Goal: Information Seeking & Learning: Learn about a topic

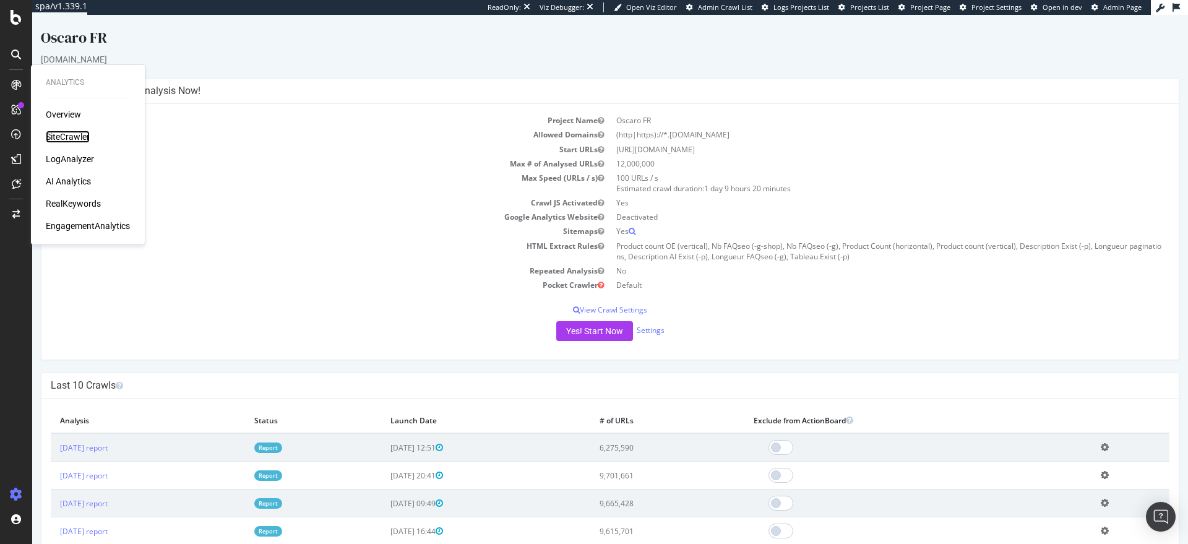
click at [76, 136] on div "SiteCrawler" at bounding box center [68, 137] width 44 height 12
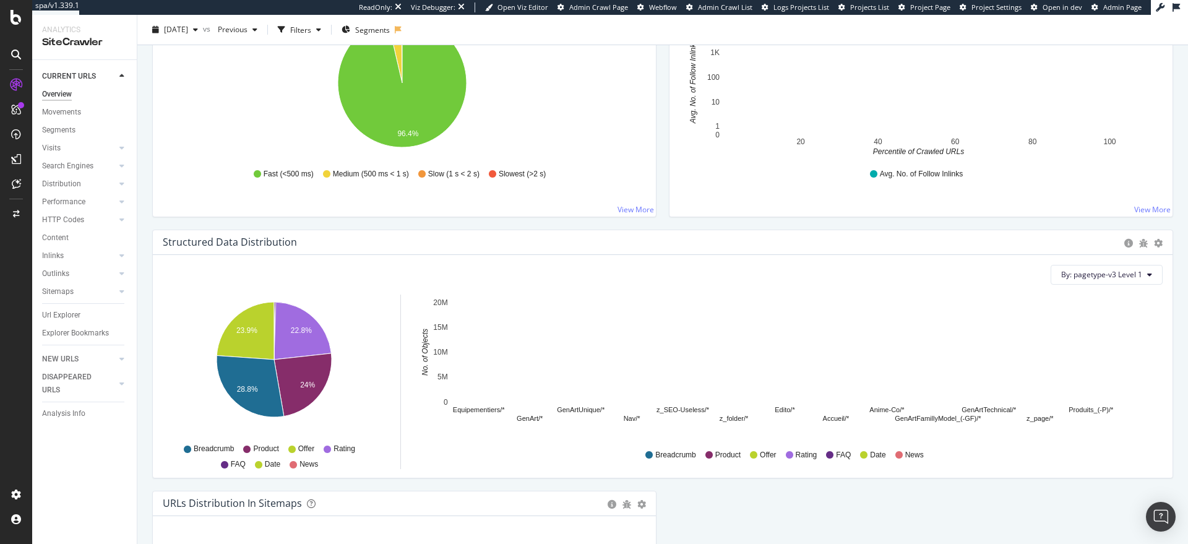
scroll to position [740, 0]
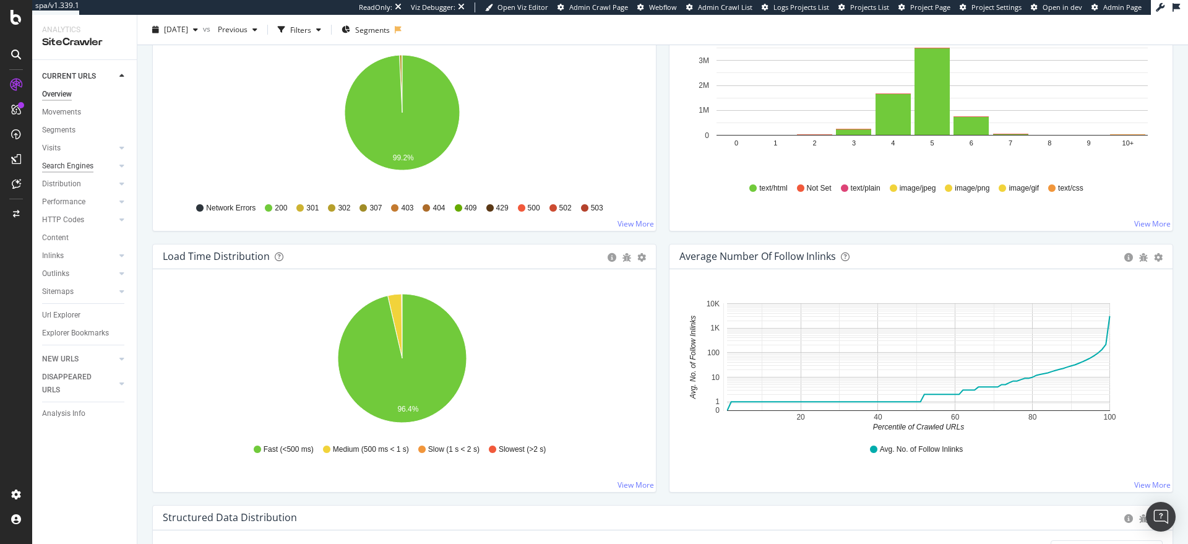
click at [75, 171] on div "Search Engines" at bounding box center [67, 166] width 51 height 13
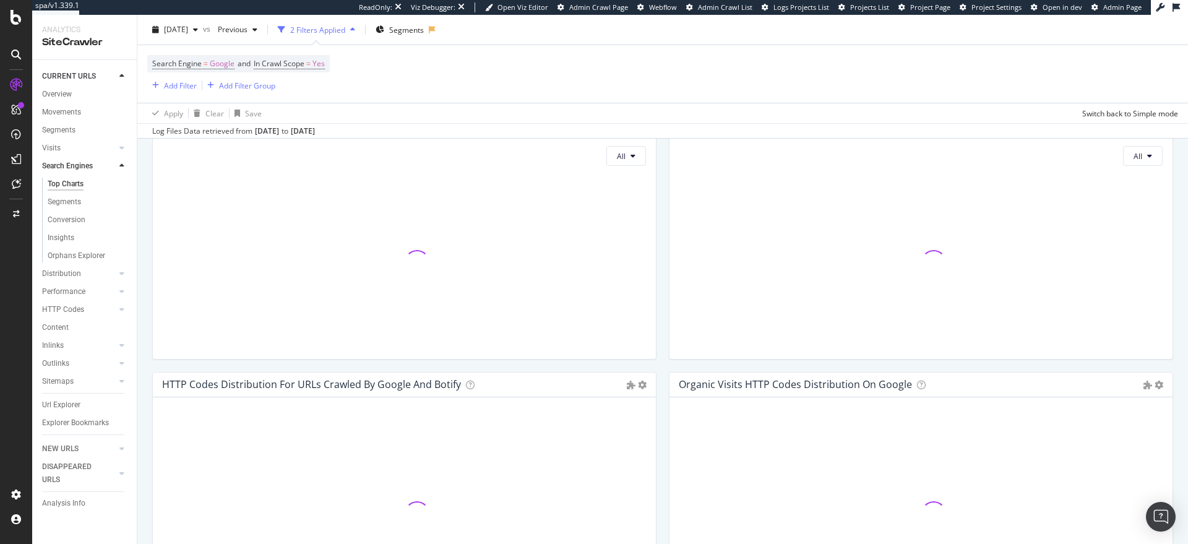
scroll to position [673, 0]
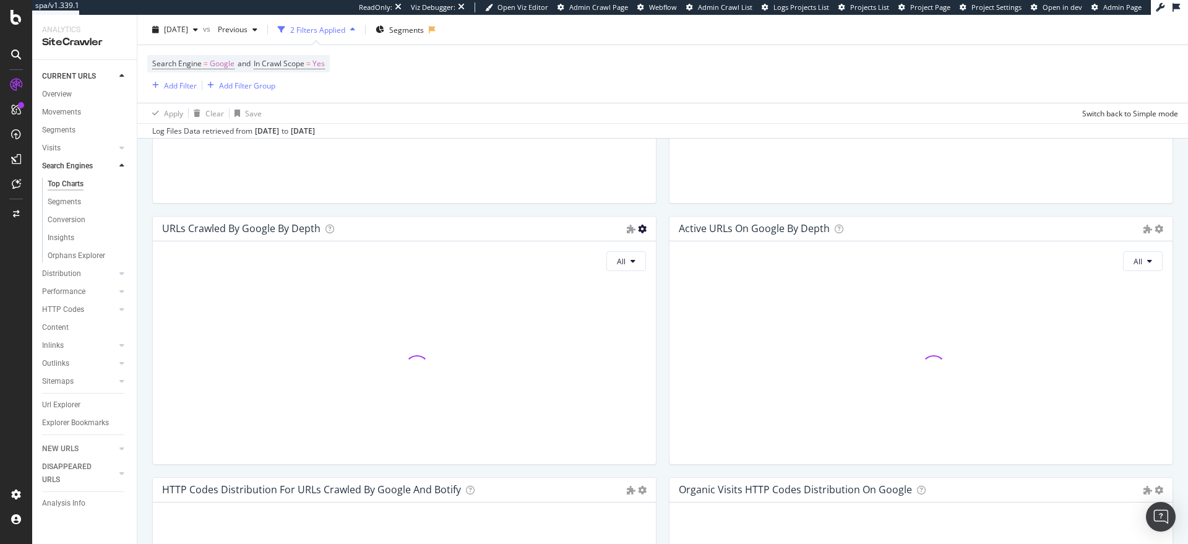
click at [639, 227] on icon at bounding box center [642, 229] width 9 height 9
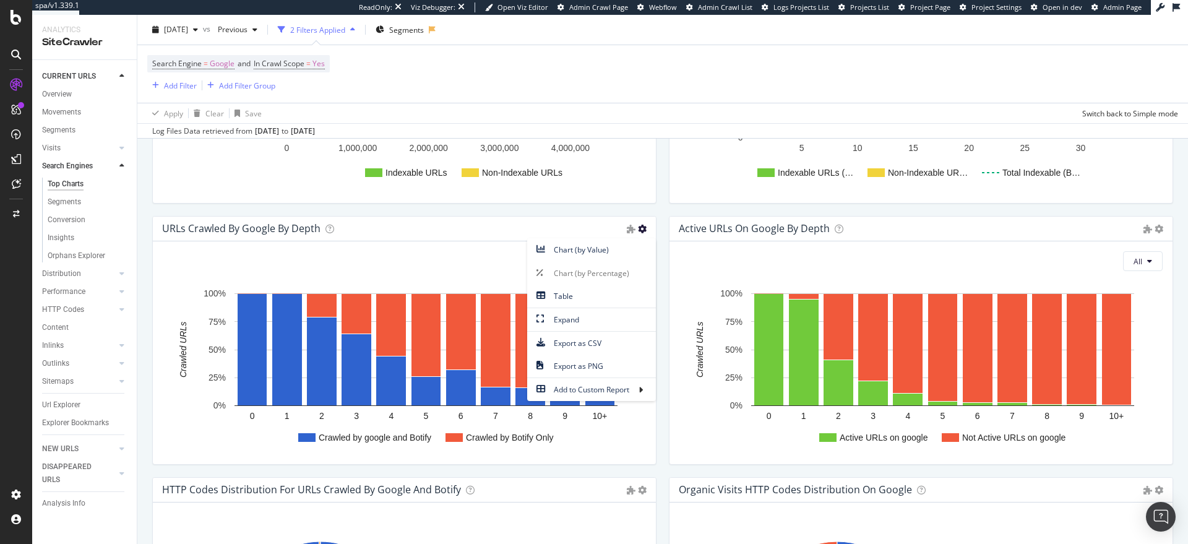
click at [631, 244] on span "Chart (by Value)" at bounding box center [591, 249] width 129 height 17
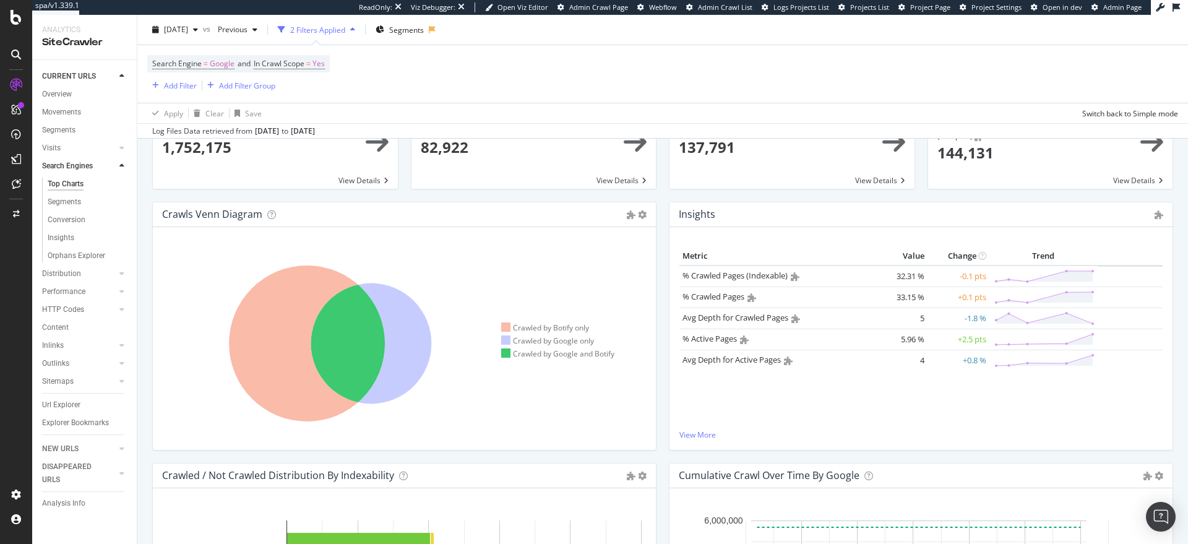
scroll to position [0, 0]
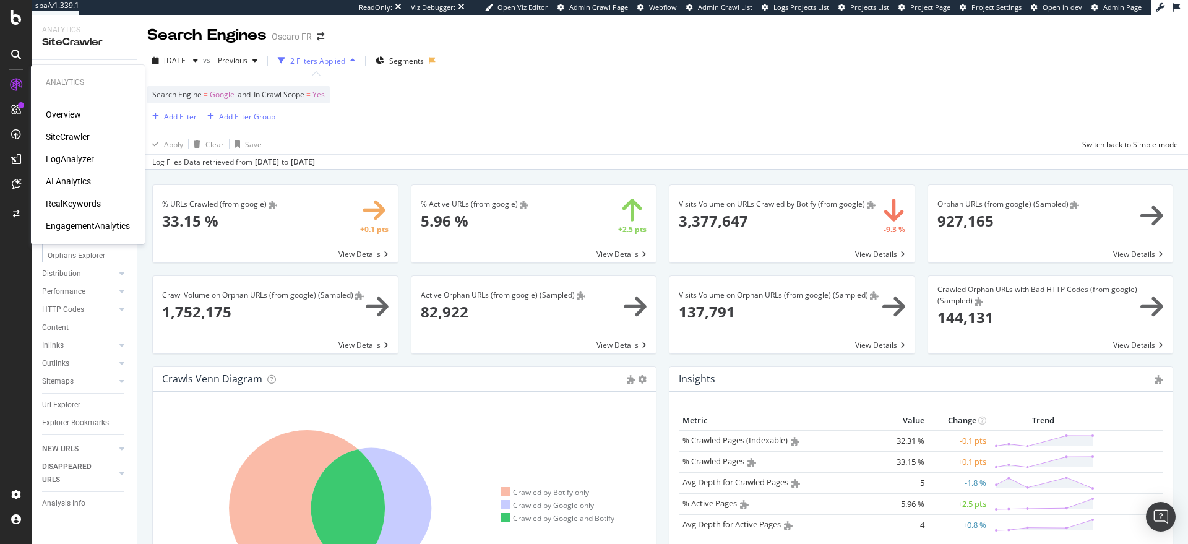
click at [68, 229] on div "EngagementAnalytics" at bounding box center [88, 226] width 84 height 12
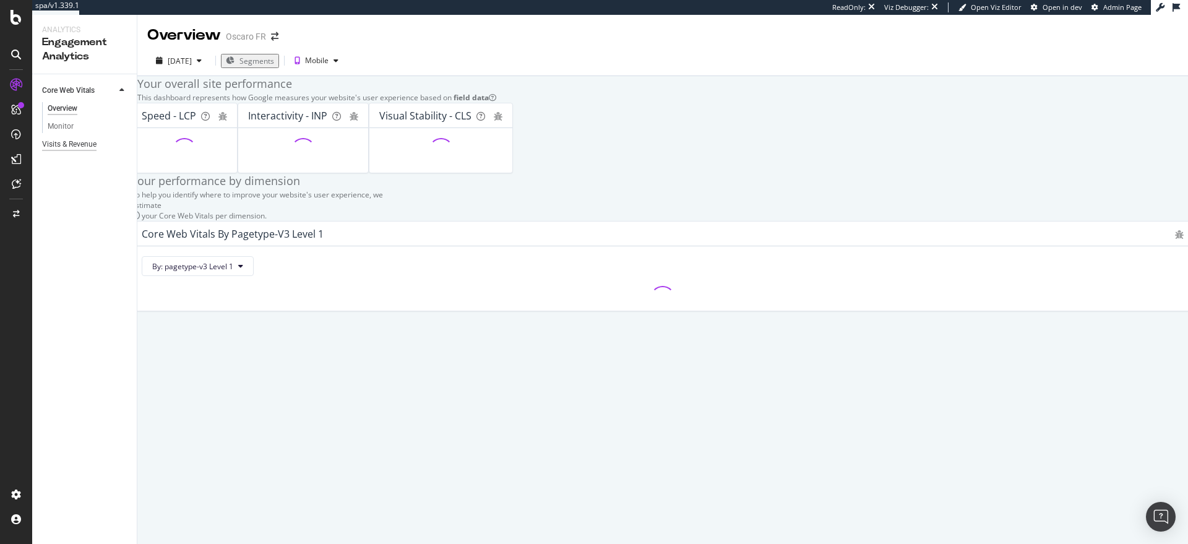
click at [84, 140] on div "Visits & Revenue" at bounding box center [69, 144] width 54 height 13
